Goal: Transaction & Acquisition: Book appointment/travel/reservation

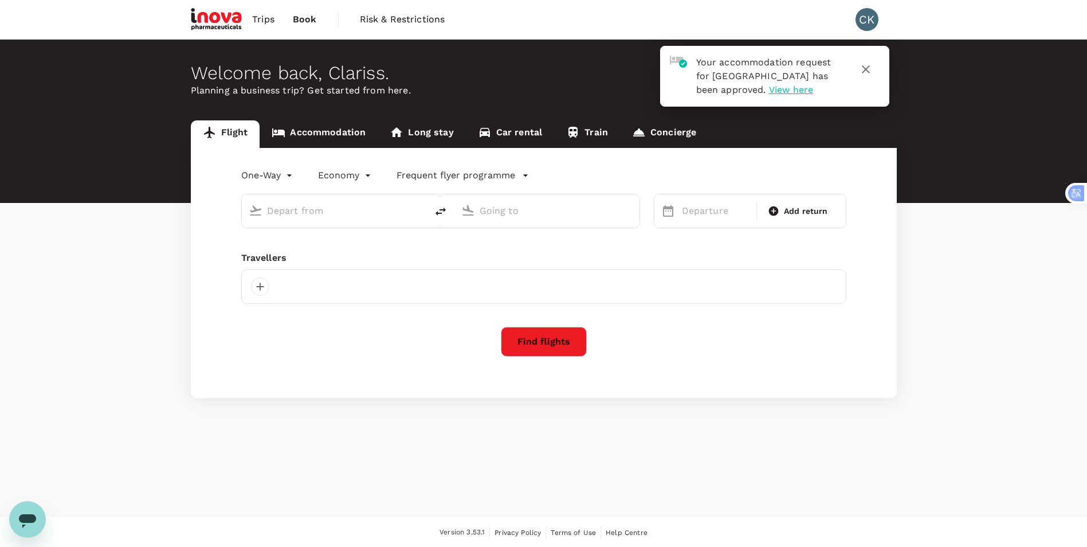
type input "roundtrip"
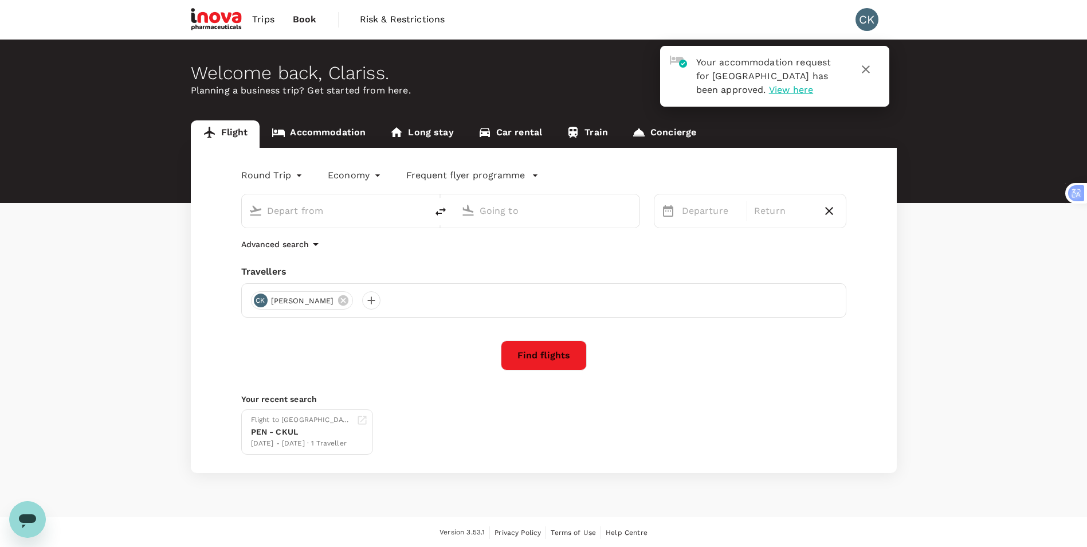
type input "Penang Intl (PEN)"
type input "Kuala Lumpur, Malaysia (any)"
click at [442, 212] on icon "delete" at bounding box center [441, 212] width 14 height 14
type input "Kuala Lumpur, Malaysia (any)"
type input "Penang Intl (PEN)"
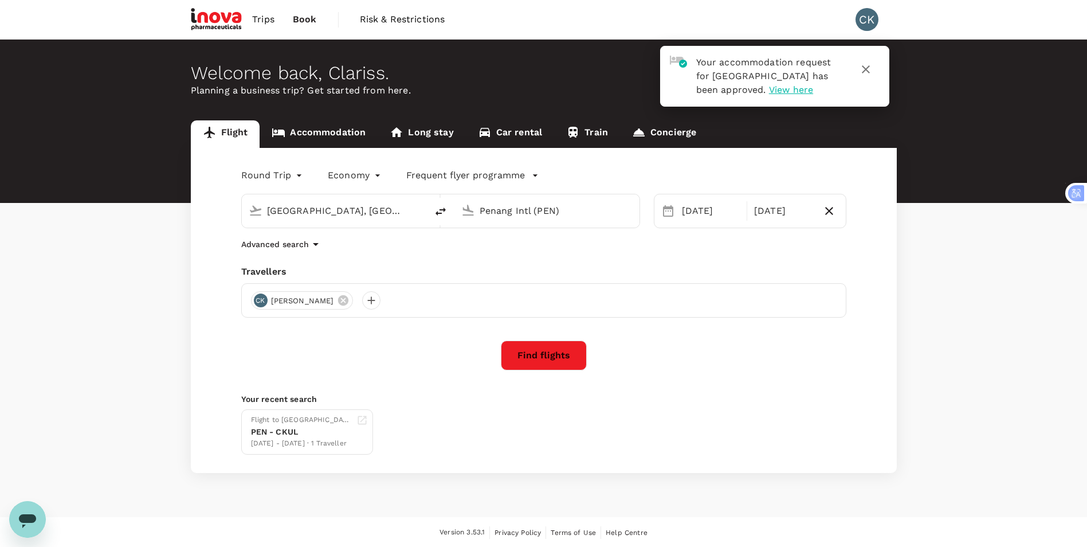
click at [667, 211] on icon at bounding box center [668, 211] width 14 height 14
click at [824, 210] on icon "button" at bounding box center [829, 211] width 14 height 14
click at [690, 211] on div "14 Oct" at bounding box center [715, 210] width 77 height 23
click at [968, 289] on div "1" at bounding box center [968, 288] width 22 height 22
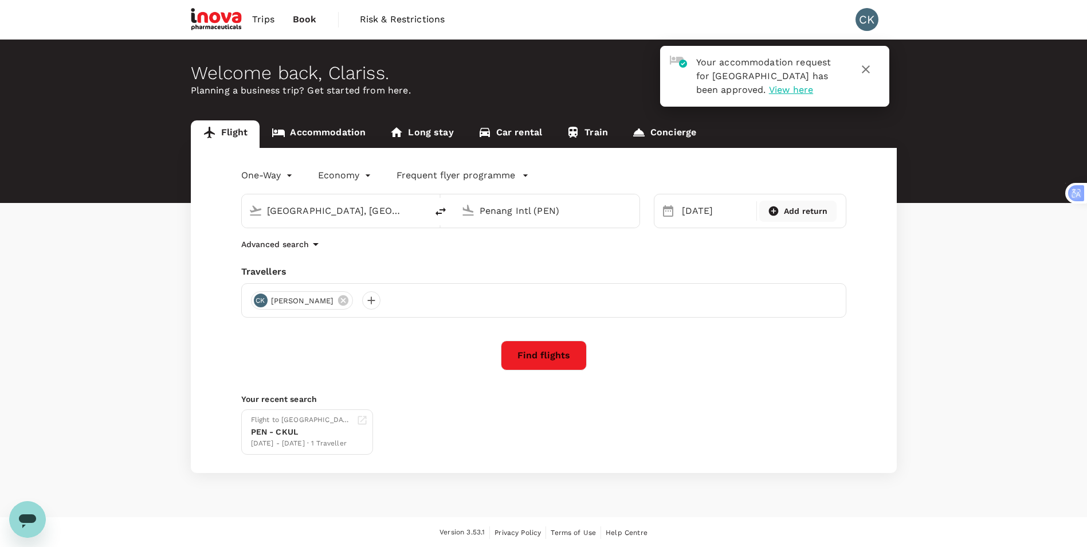
click at [805, 213] on span "Add return" at bounding box center [806, 211] width 44 height 12
type input "roundtrip"
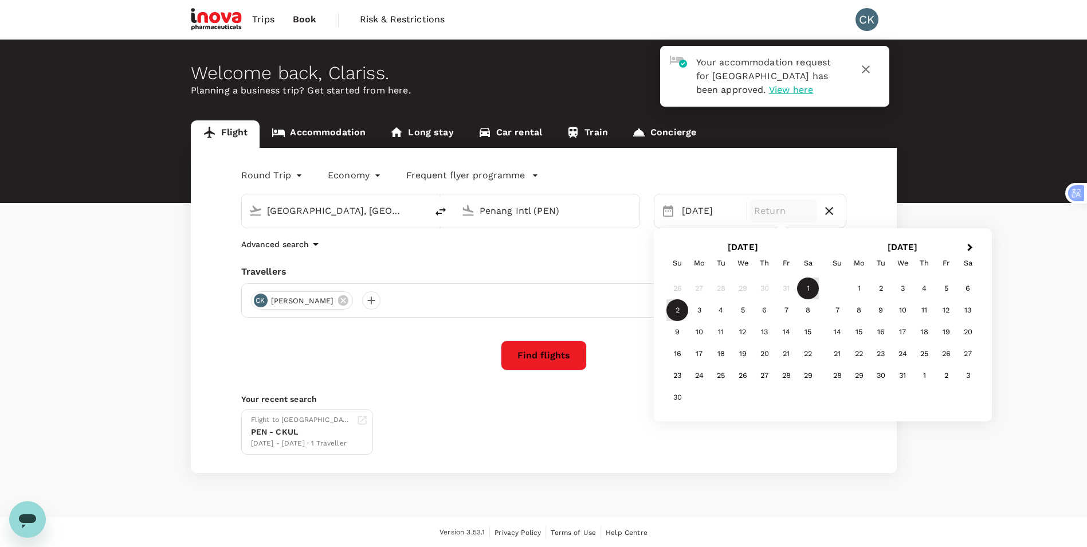
click at [675, 310] on div "2" at bounding box center [677, 310] width 22 height 22
click at [556, 360] on button "Find flights" at bounding box center [544, 355] width 86 height 30
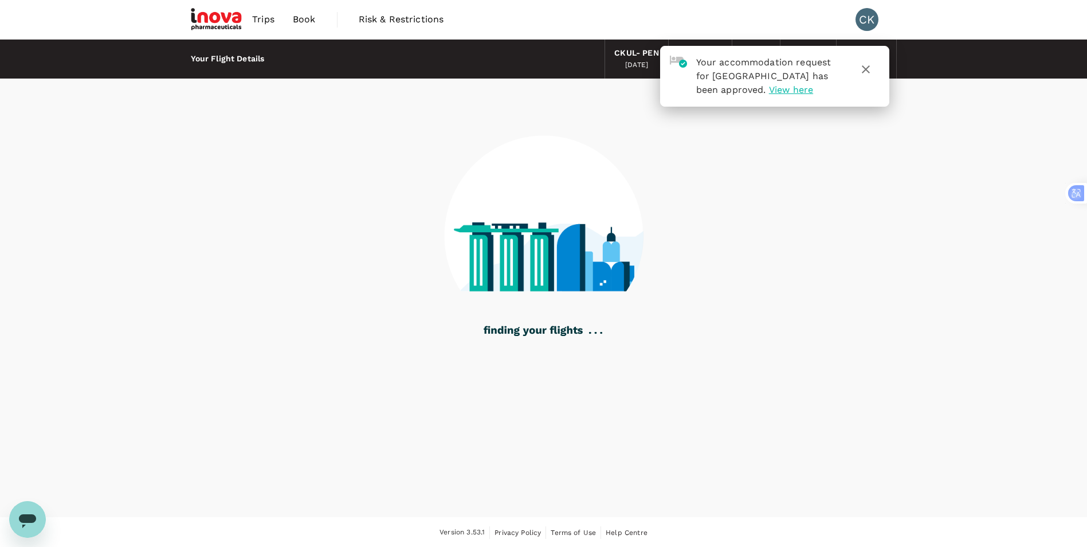
click at [867, 69] on icon "button" at bounding box center [866, 69] width 14 height 14
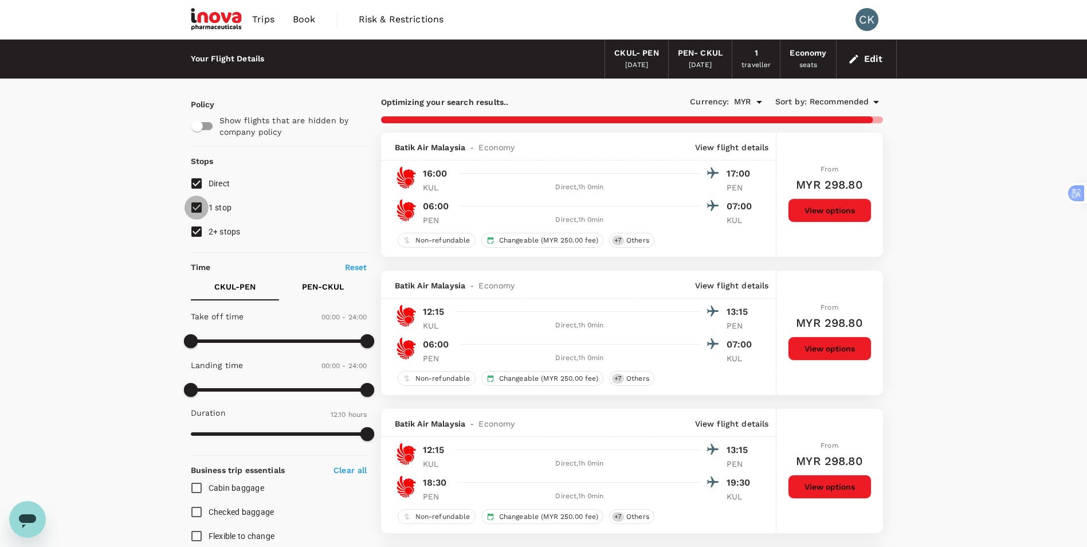
click at [195, 208] on input "1 stop" at bounding box center [196, 207] width 24 height 24
checkbox input "false"
click at [192, 231] on input "2+ stops" at bounding box center [196, 231] width 24 height 24
checkbox input "false"
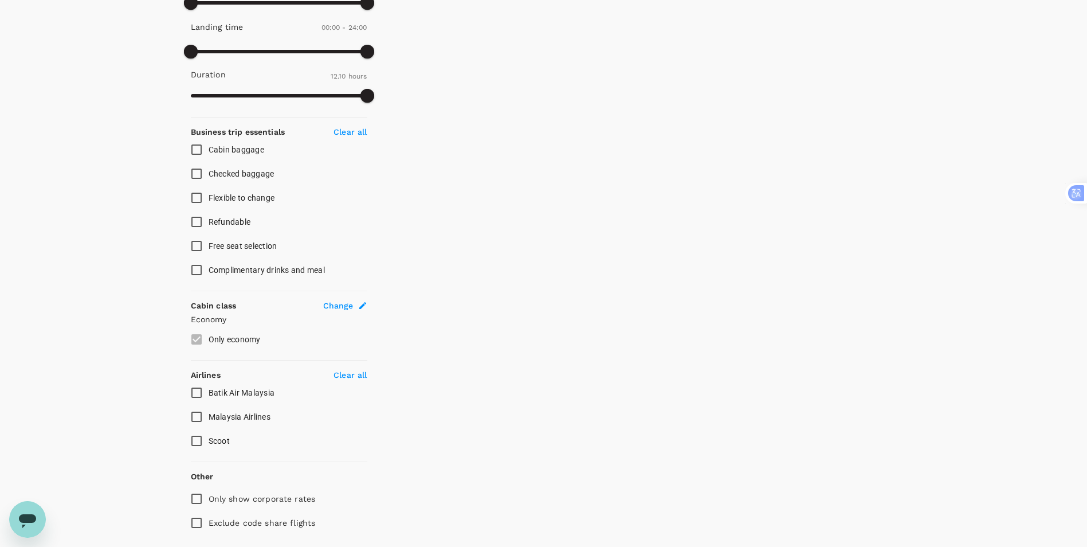
scroll to position [375, 0]
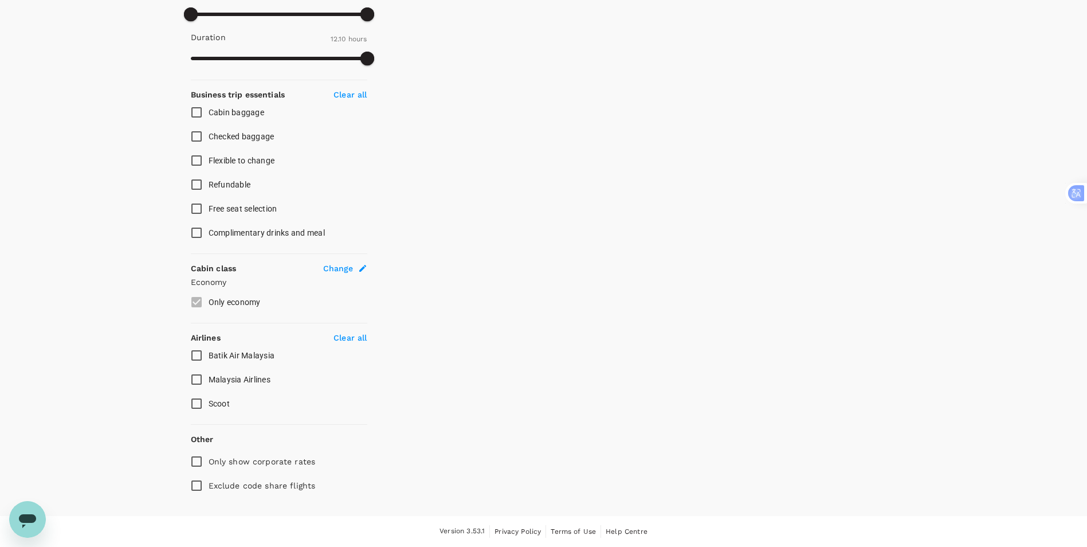
click at [197, 356] on input "Batik Air Malaysia" at bounding box center [196, 355] width 24 height 24
checkbox input "true"
click at [196, 377] on input "Malaysia Airlines" at bounding box center [196, 379] width 24 height 24
checkbox input "true"
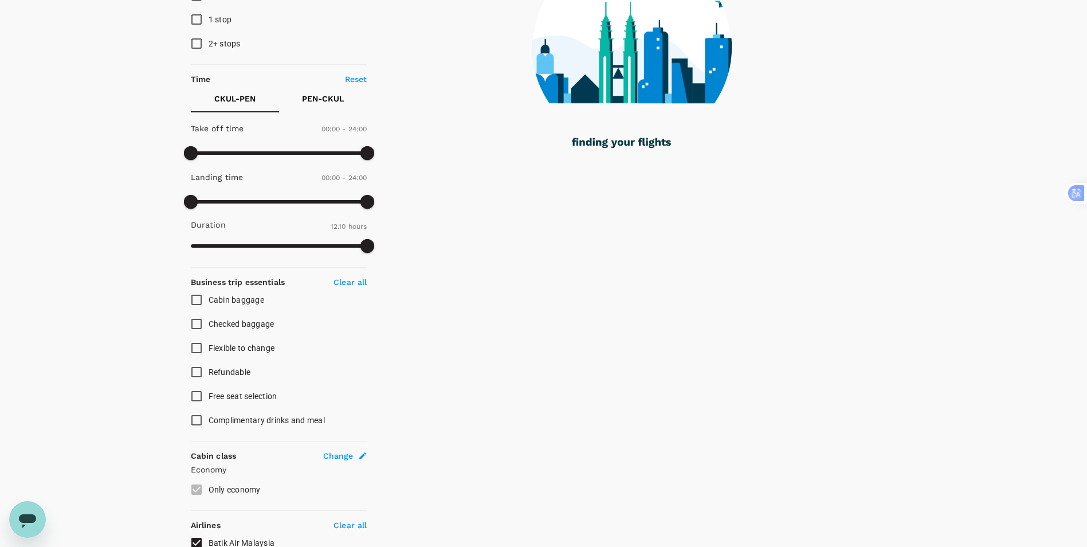
scroll to position [89, 0]
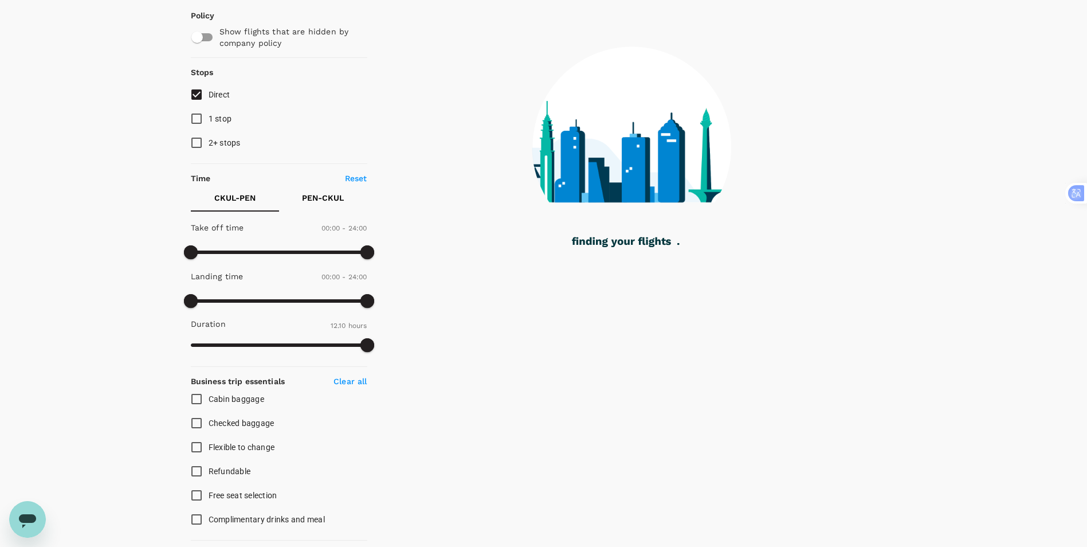
checkbox input "false"
checkbox input "true"
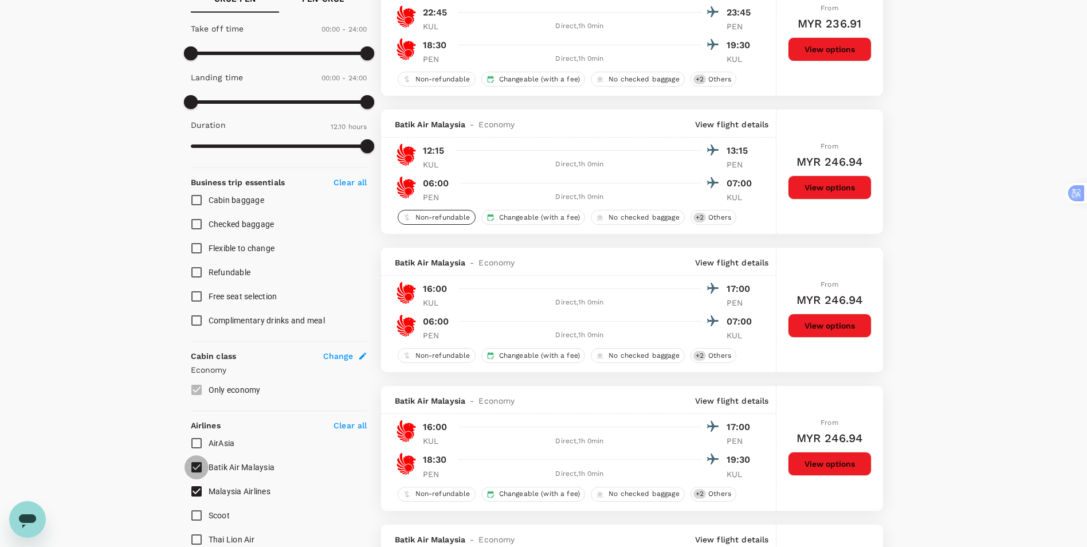
scroll to position [0, 0]
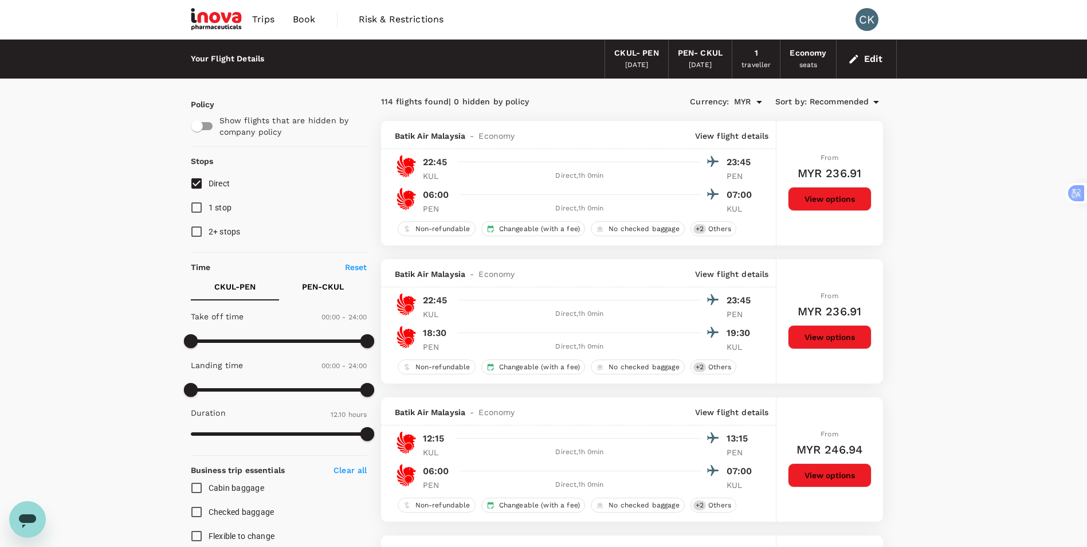
click at [258, 16] on span "Trips" at bounding box center [263, 20] width 22 height 14
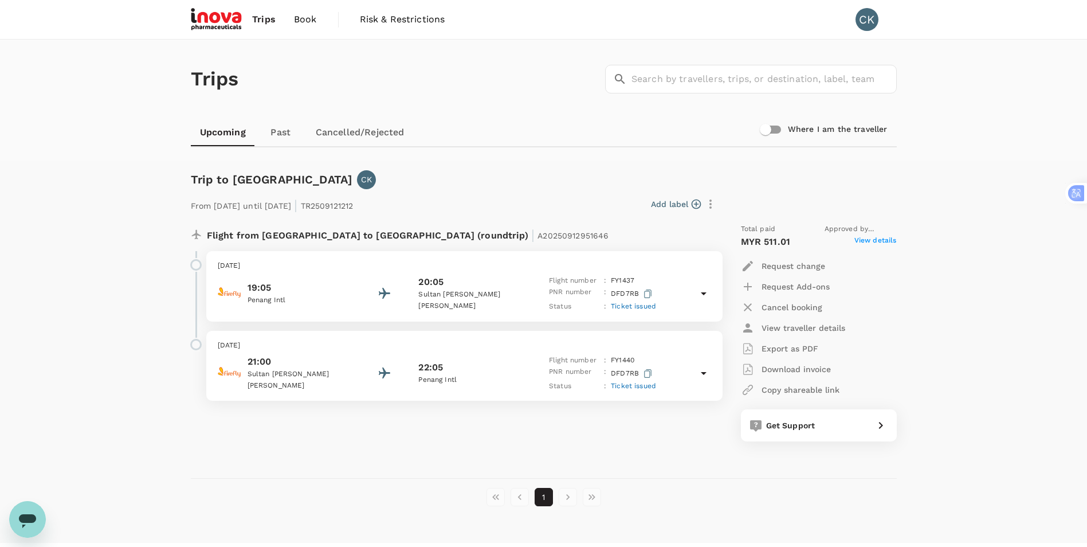
click at [308, 17] on span "Book" at bounding box center [305, 20] width 23 height 14
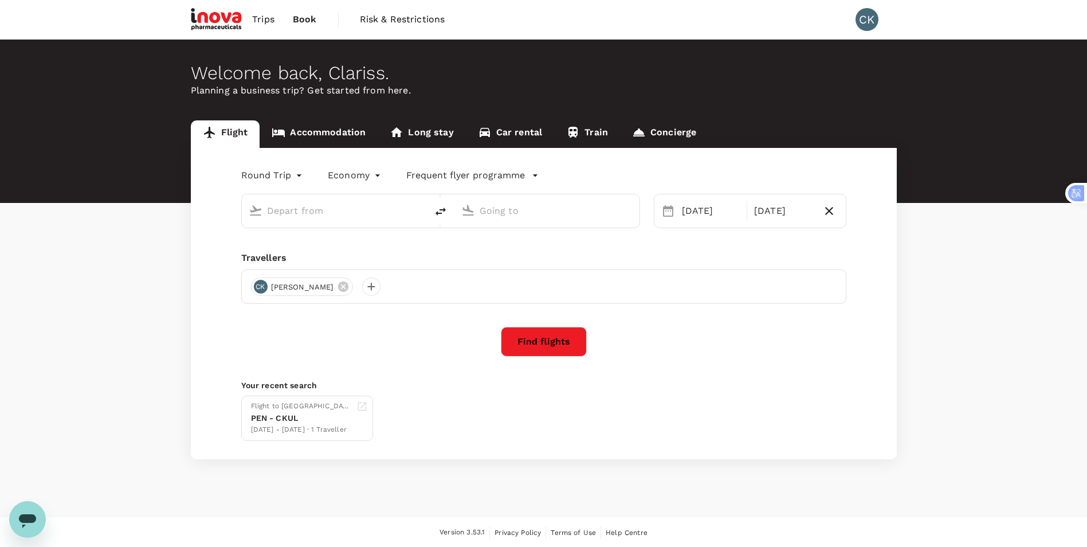
type input "Kuala Lumpur, Malaysia (any)"
type input "Penang Intl (PEN)"
type input "Kuala Lumpur, Malaysia (any)"
type input "Penang Intl (PEN)"
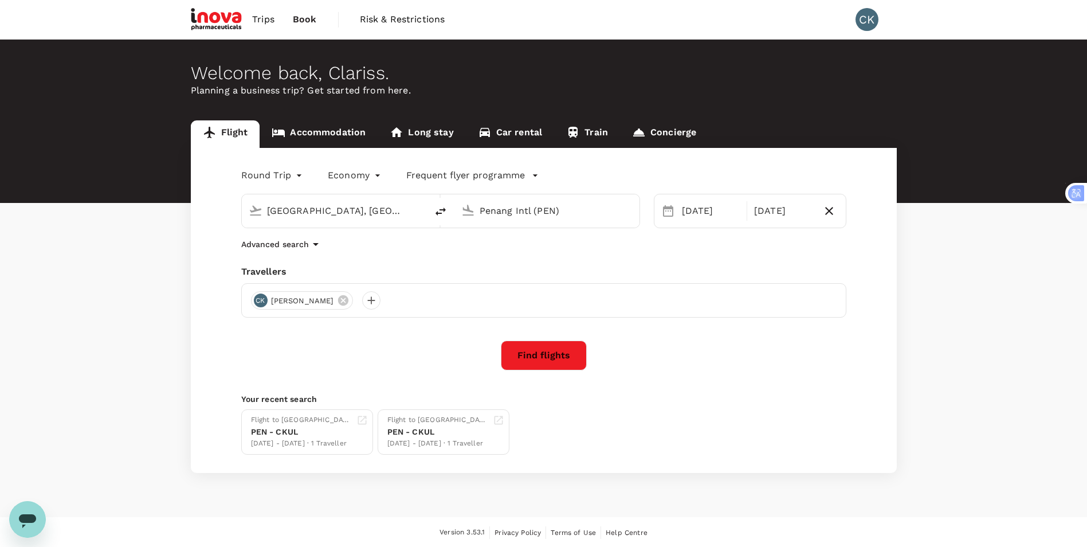
click at [331, 133] on link "Accommodation" at bounding box center [319, 133] width 118 height 27
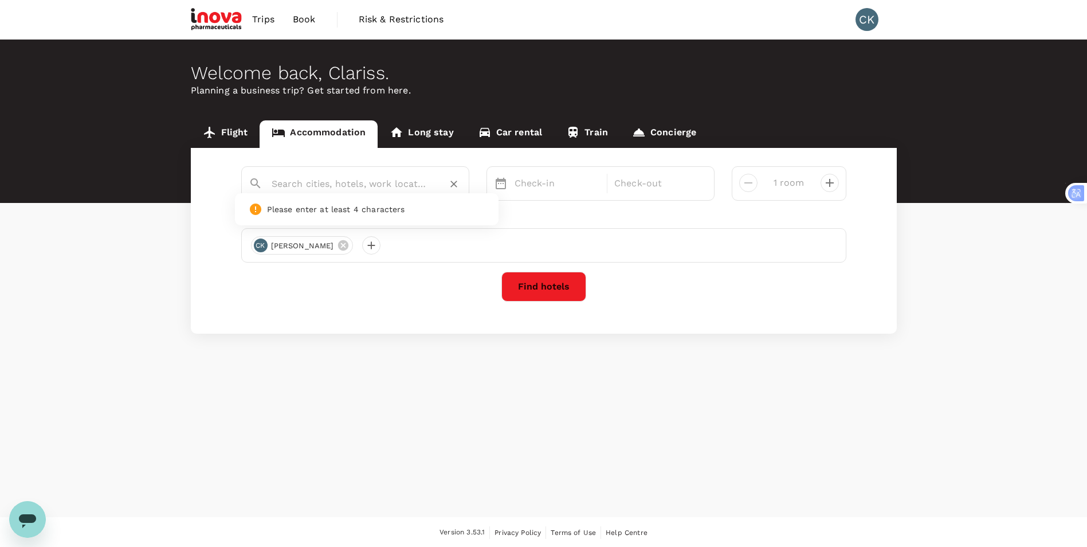
click at [339, 186] on input "text" at bounding box center [351, 184] width 158 height 18
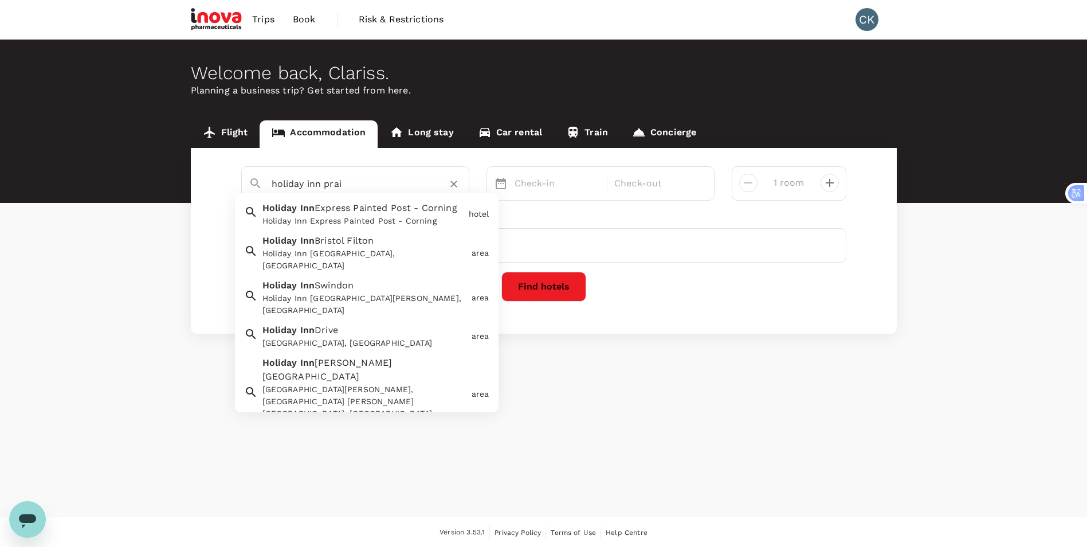
type input "Holiday Inn Express Painted Post - Corning"
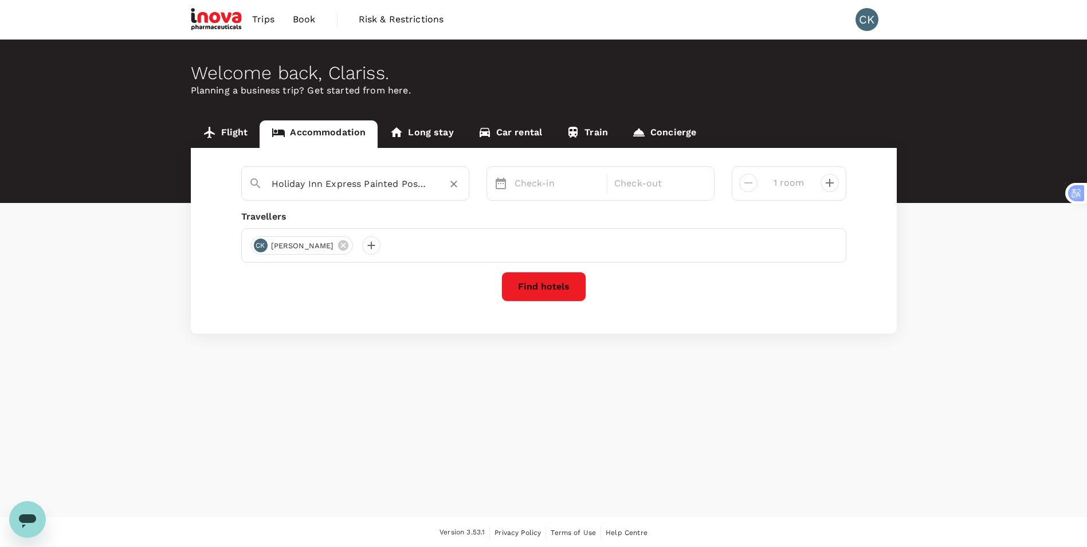
click at [430, 188] on div "Holiday Inn Express Painted Post - Corning" at bounding box center [367, 184] width 190 height 18
click at [456, 187] on icon "Clear" at bounding box center [453, 184] width 7 height 7
click at [337, 186] on input "text" at bounding box center [351, 184] width 158 height 18
click at [405, 186] on input "Holiday Inn Express Painted Post - Corning" at bounding box center [351, 184] width 158 height 18
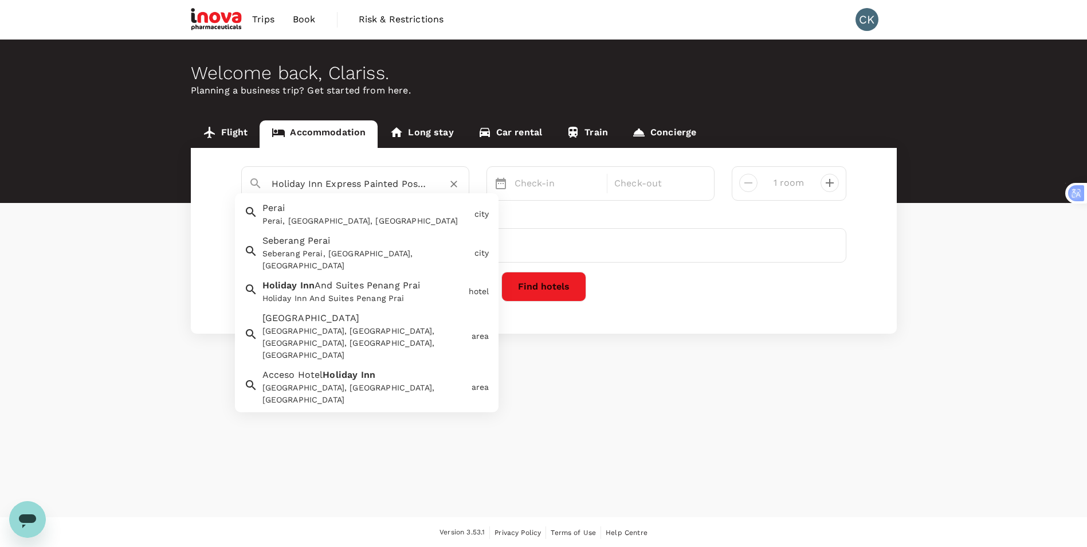
click at [323, 212] on div "Perai Perai, Penang, Malaysia" at bounding box center [364, 211] width 212 height 30
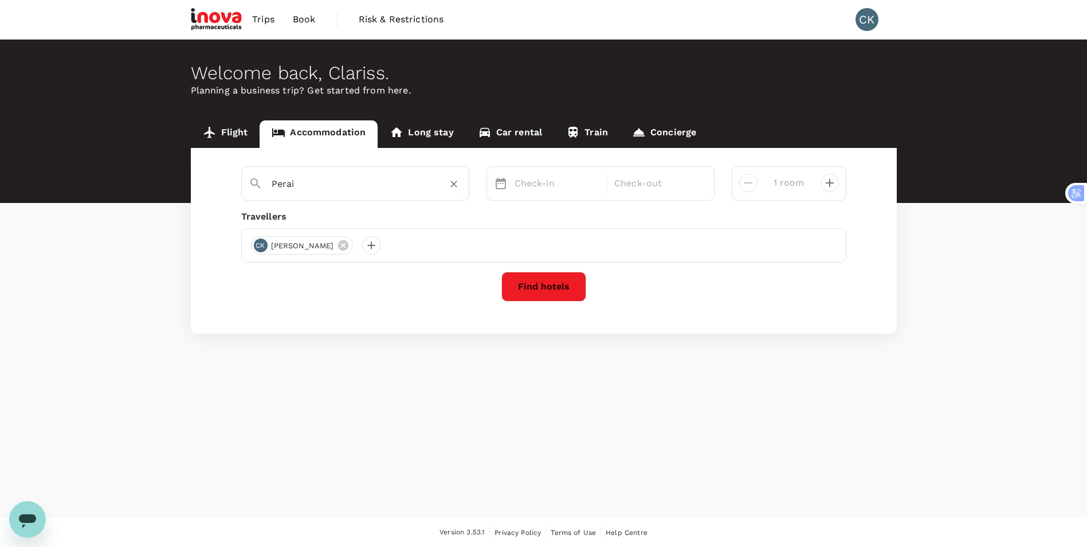
type input "Perai"
click at [514, 284] on button "Find hotels" at bounding box center [543, 287] width 85 height 30
click at [196, 464] on icon "Close" at bounding box center [193, 463] width 11 height 11
click at [551, 187] on p "Check-in" at bounding box center [557, 183] width 86 height 14
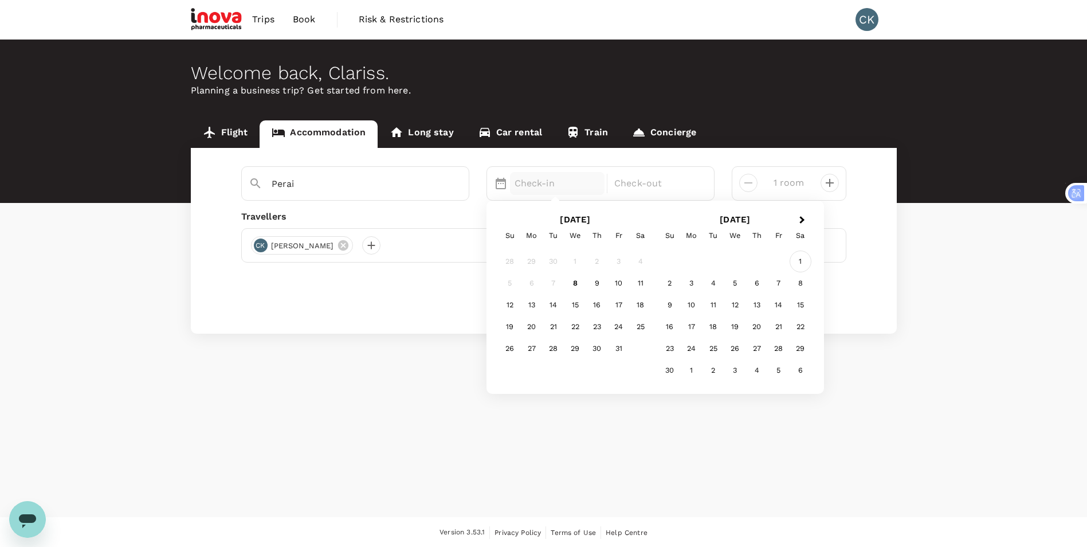
click at [800, 258] on div "1" at bounding box center [800, 261] width 22 height 22
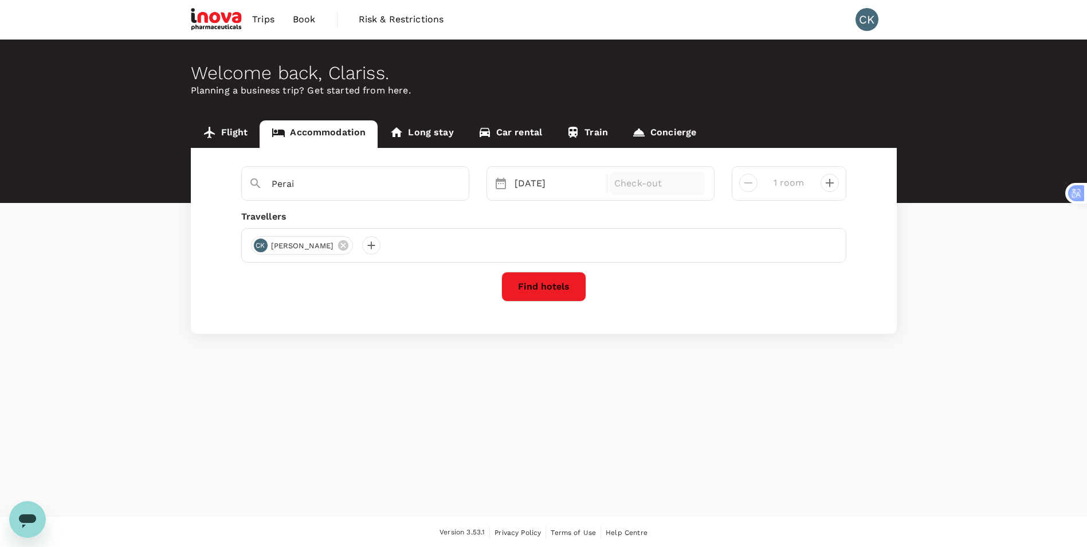
click at [631, 191] on div "Check-out" at bounding box center [657, 183] width 95 height 23
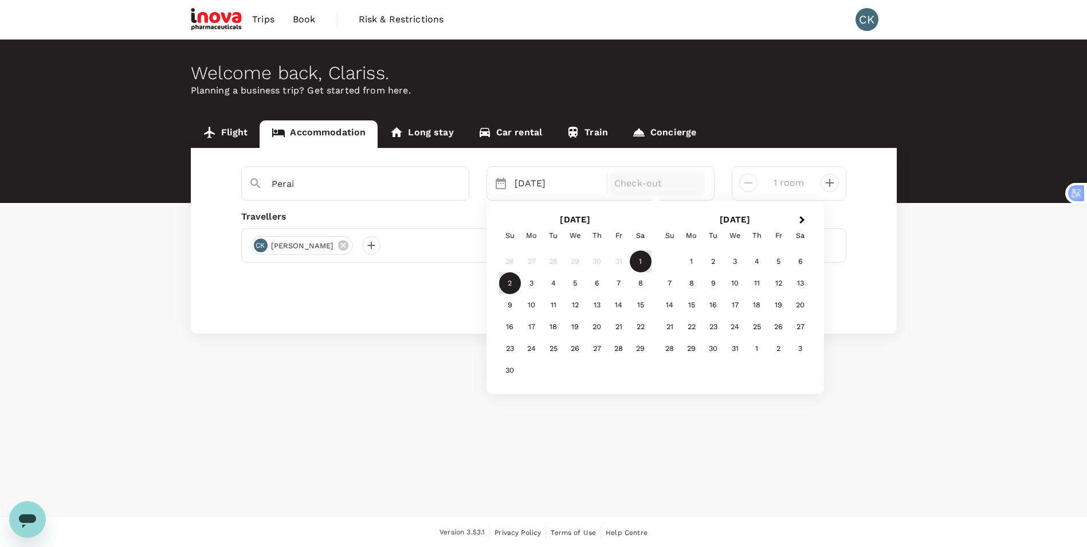
click at [505, 284] on div "2" at bounding box center [510, 283] width 22 height 22
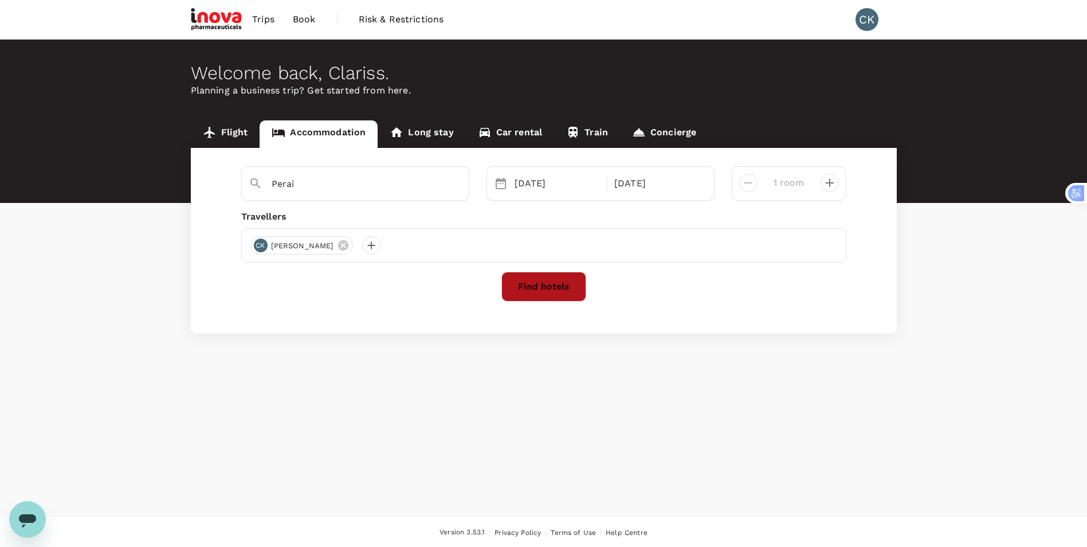
click at [545, 286] on button "Find hotels" at bounding box center [543, 287] width 85 height 30
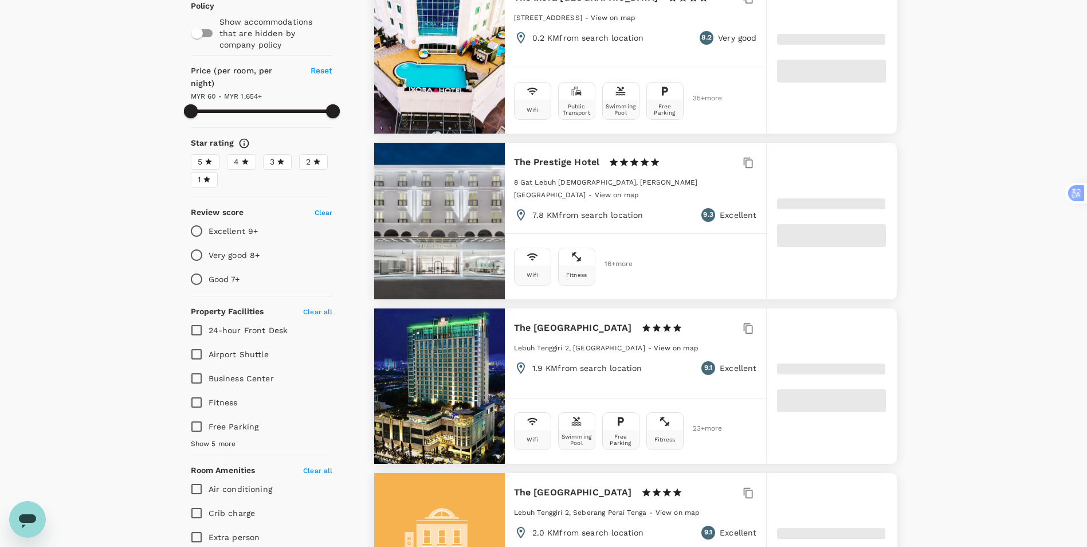
scroll to position [286, 0]
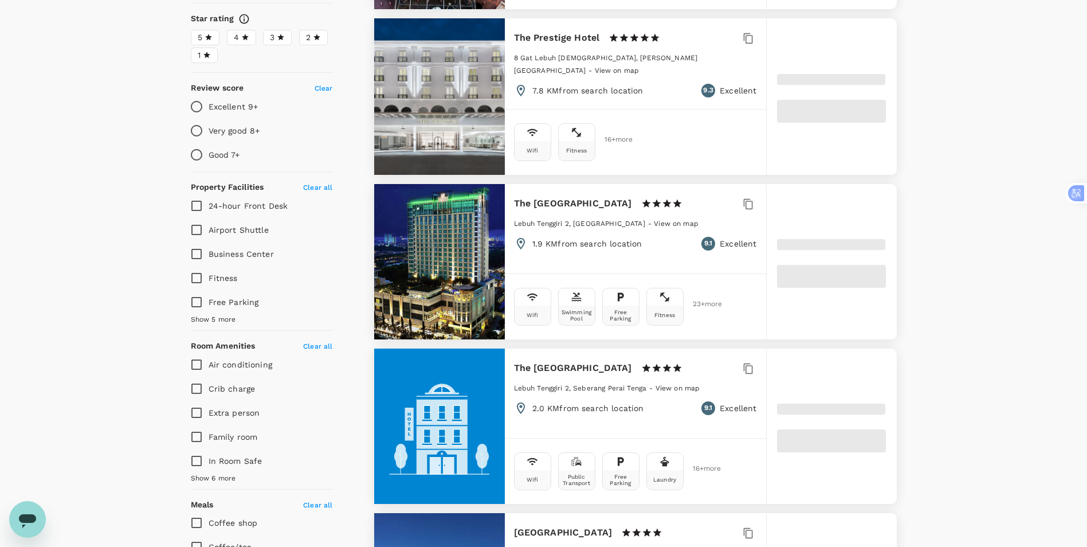
type input "1653.12"
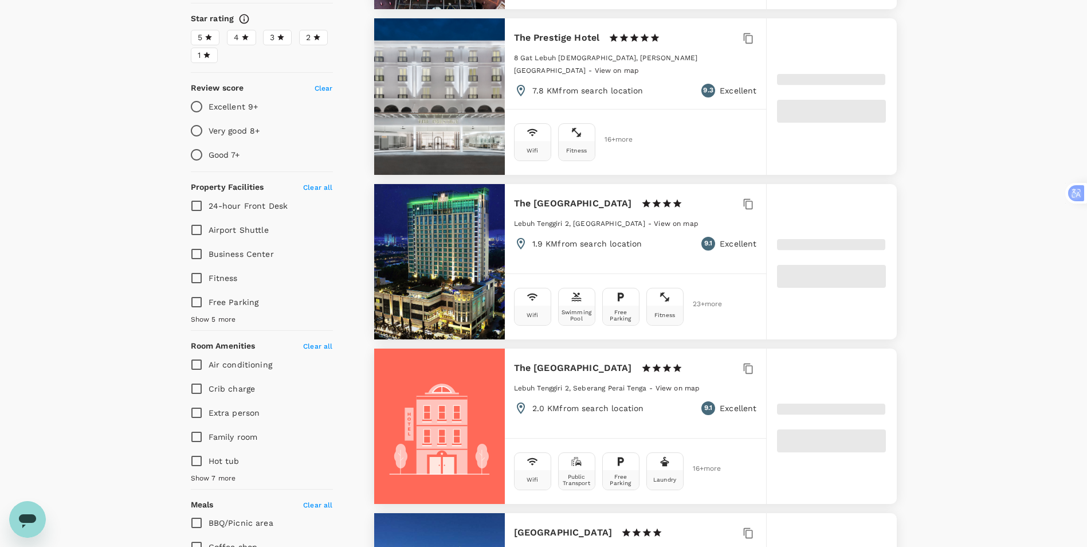
type input "58.12"
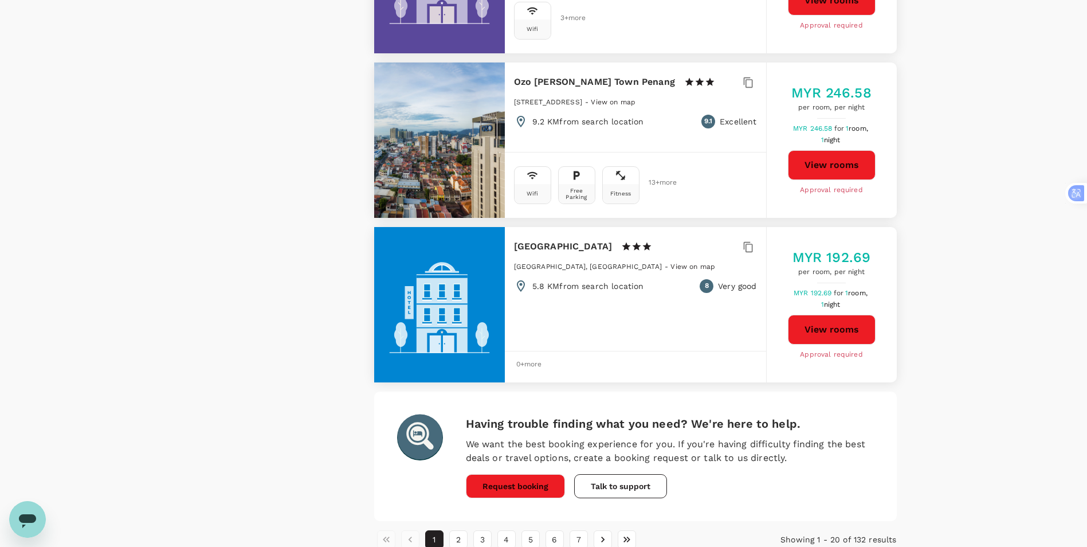
scroll to position [3093, 0]
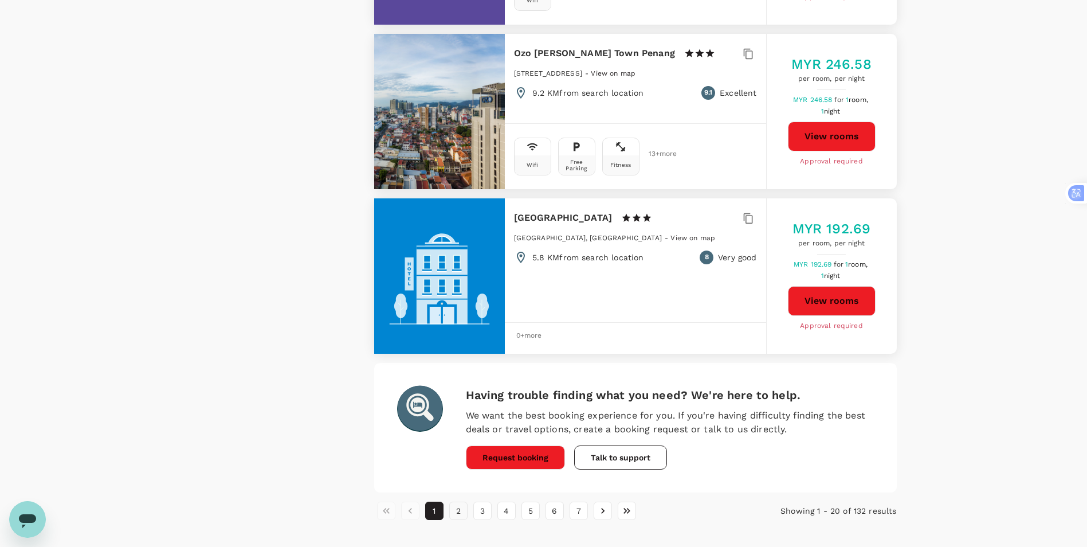
click at [455, 502] on button "2" at bounding box center [458, 510] width 18 height 18
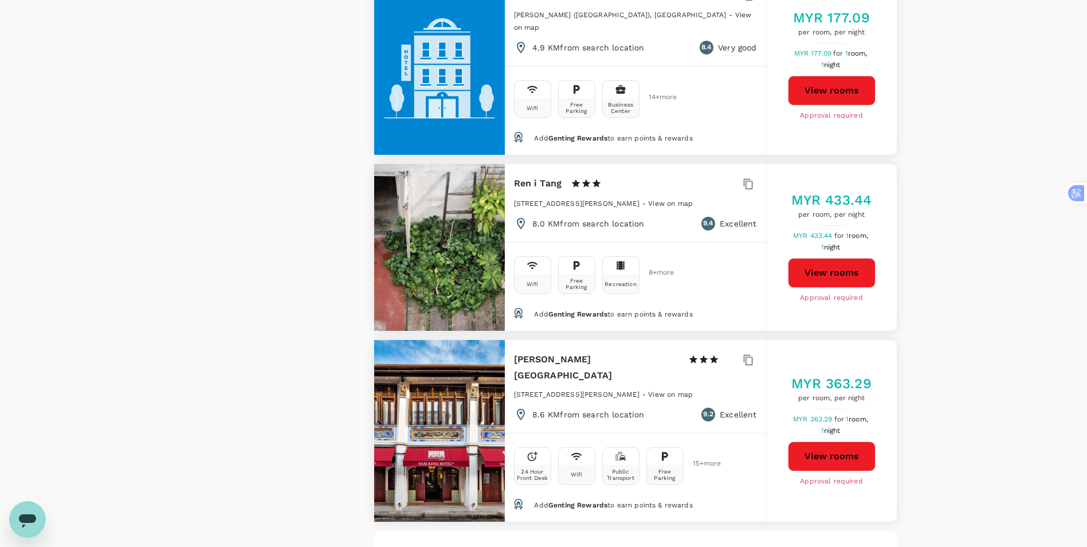
scroll to position [3303, 0]
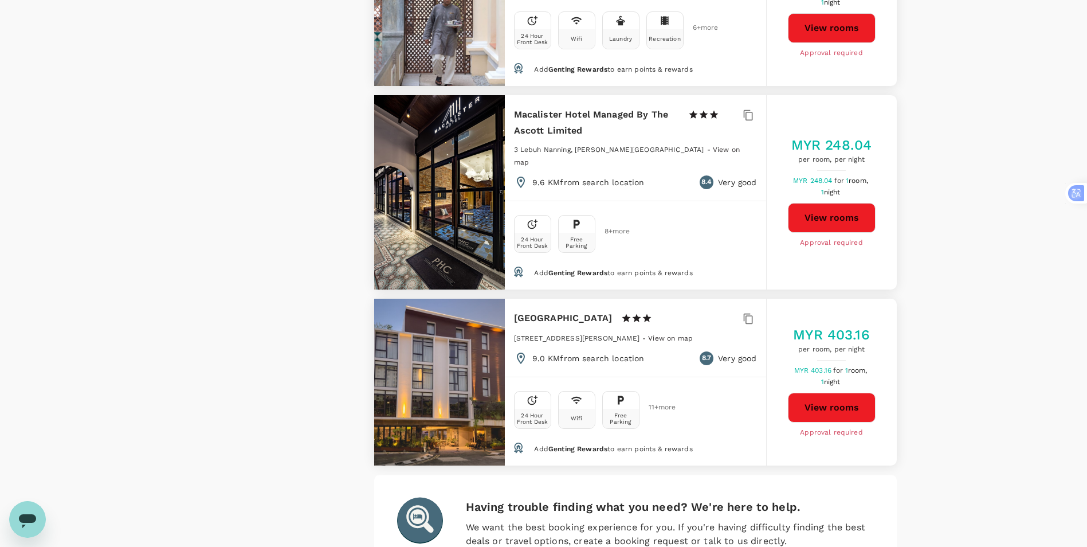
scroll to position [3323, 0]
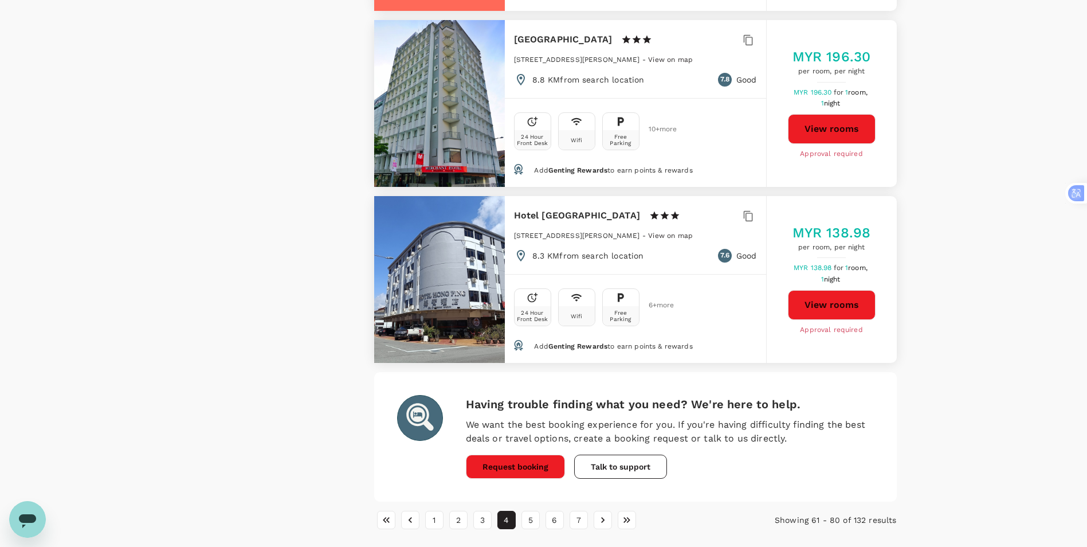
scroll to position [3329, 0]
click at [535, 510] on button "5" at bounding box center [530, 519] width 18 height 18
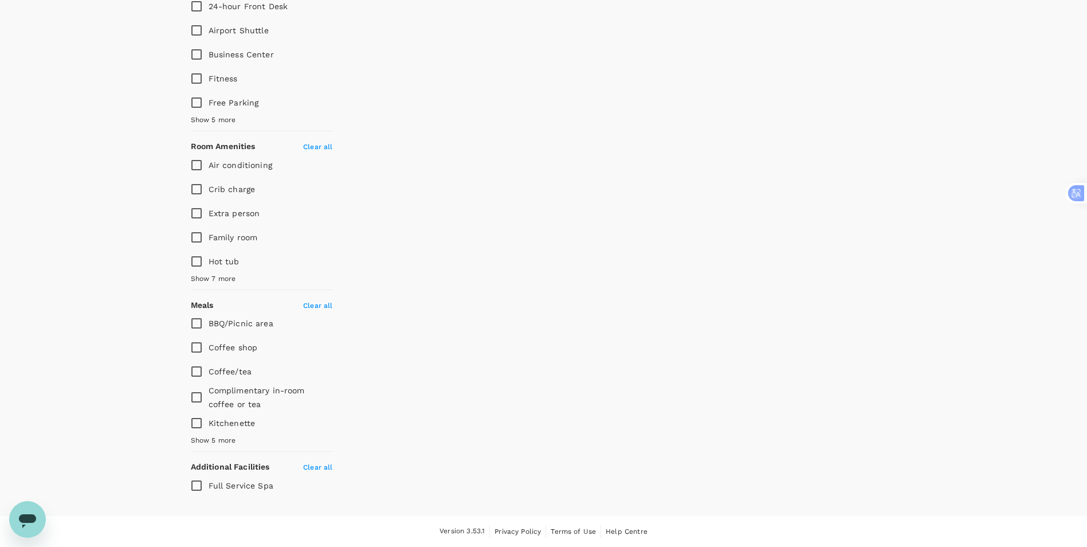
scroll to position [0, 0]
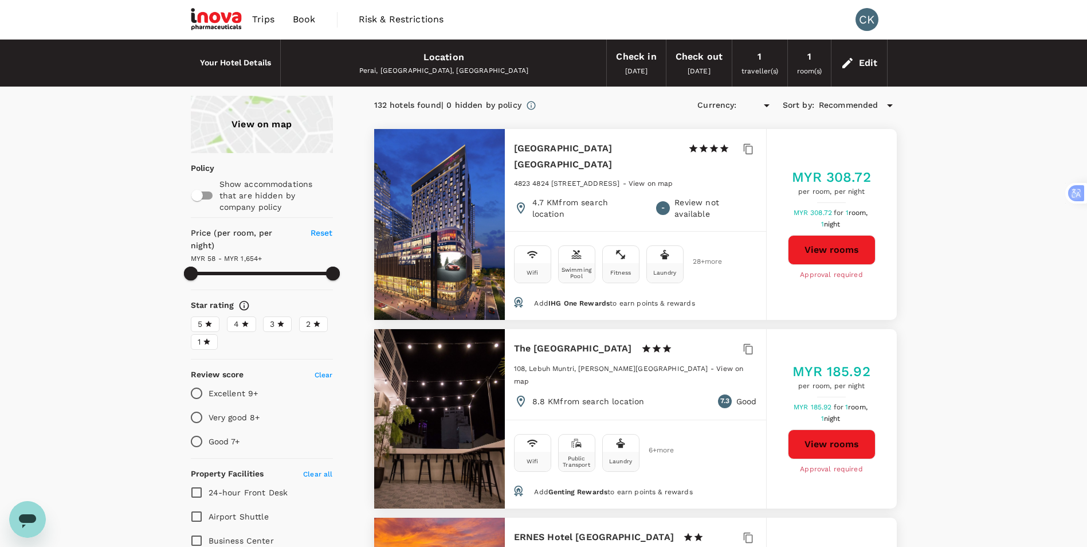
type input "1653.12"
type input "MYR"
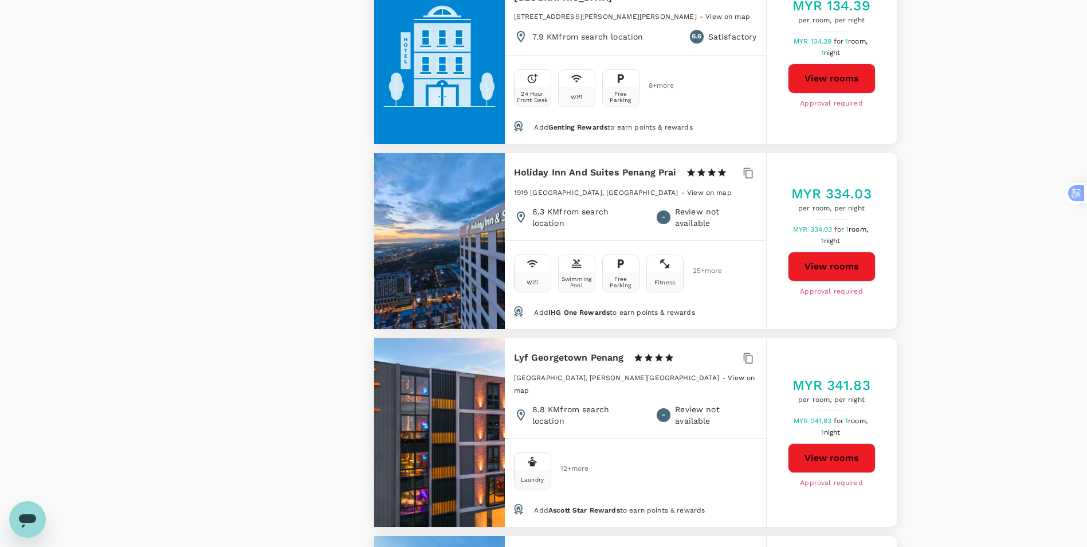
scroll to position [1833, 0]
